Goal: Check status

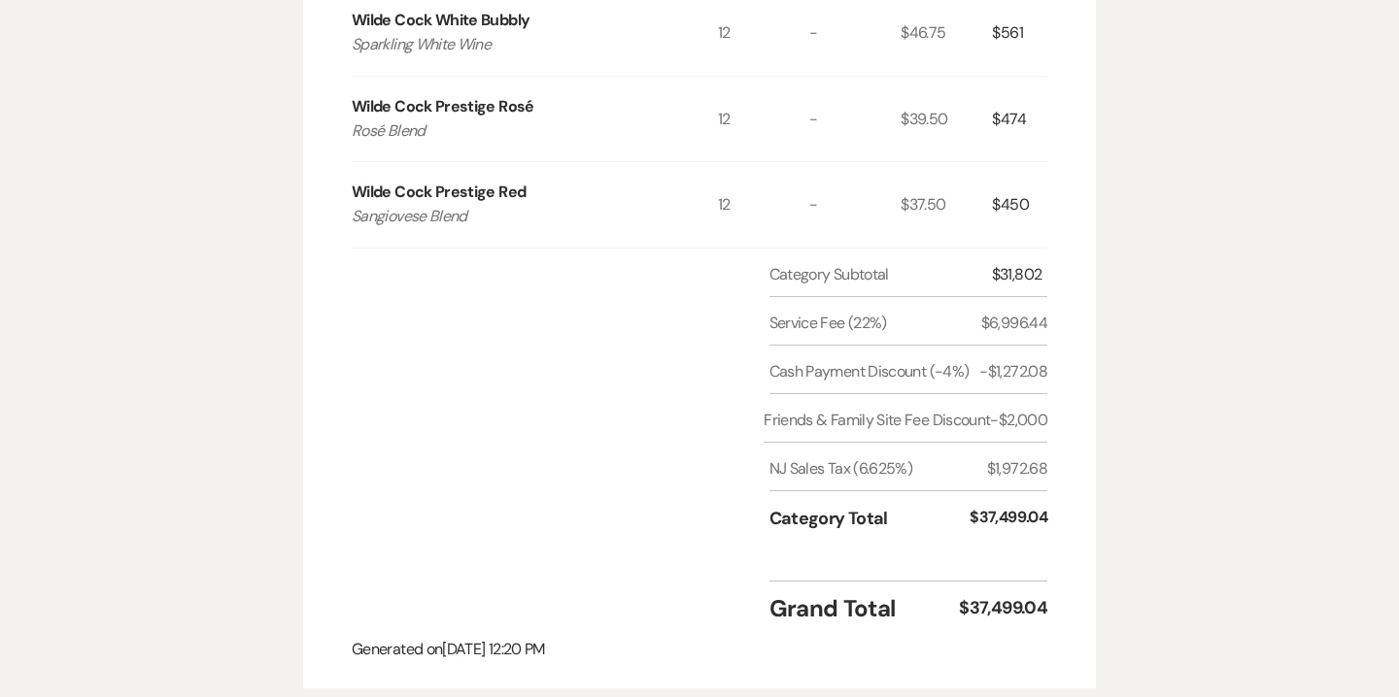
scroll to position [1764, 0]
